Goal: Transaction & Acquisition: Purchase product/service

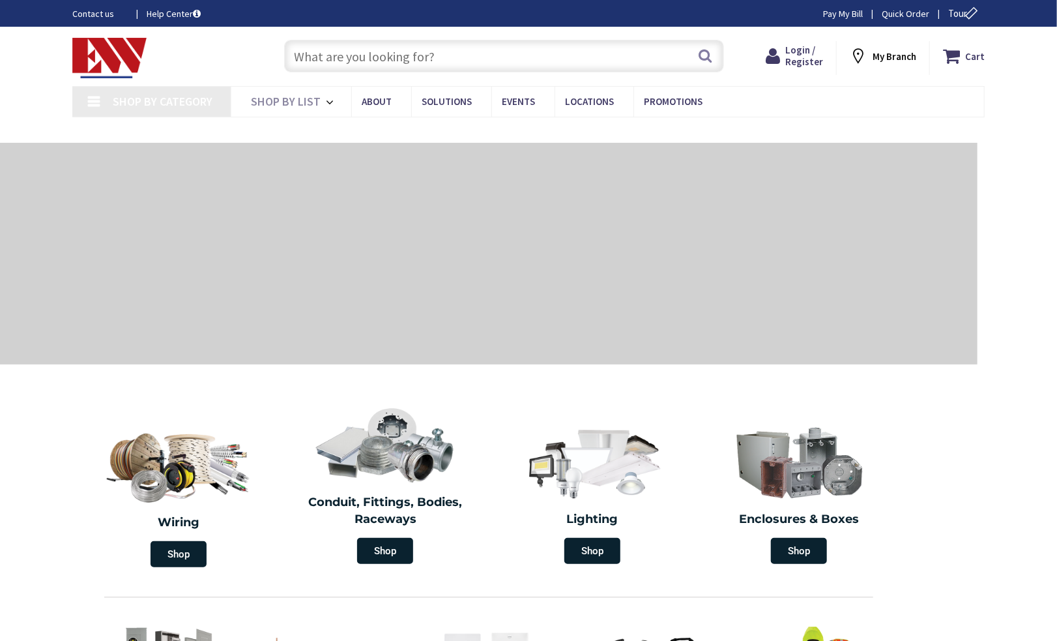
drag, startPoint x: 0, startPoint y: 0, endPoint x: 390, endPoint y: 62, distance: 395.3
click at [390, 62] on input "text" at bounding box center [504, 56] width 440 height 33
paste input "TM870-BK"
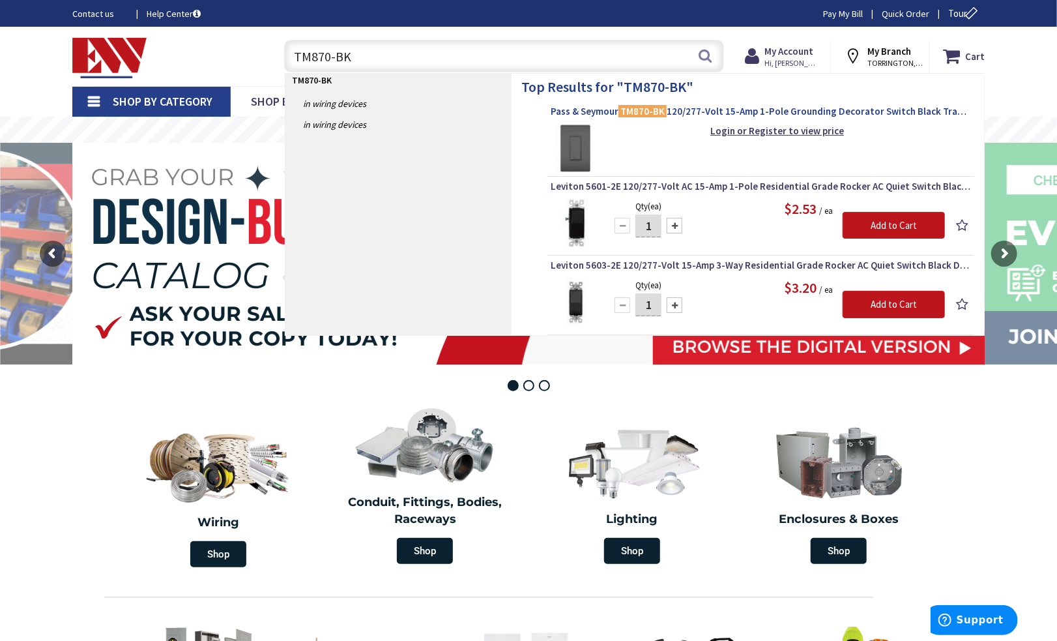
type input "TM870-BK"
click at [600, 113] on span "Pass & Seymour TM870-BK 120/277-Volt 15-Amp 1-Pole Grounding Decorator Switch B…" at bounding box center [761, 111] width 420 height 13
